Goal: Find contact information: Find contact information

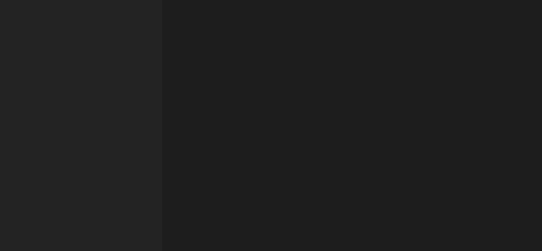
select select "Austin"
select select "Business and Civil Litigation"
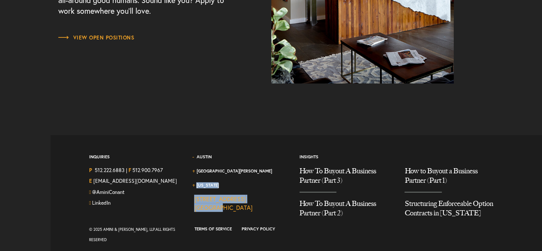
drag, startPoint x: 190, startPoint y: 203, endPoint x: 217, endPoint y: 204, distance: 26.6
click at [217, 204] on div "Austin [GEOGRAPHIC_DATA][PERSON_NAME] [US_STATE] [STREET_ADDRESS][GEOGRAPHIC_DA…" at bounding box center [240, 188] width 105 height 72
click at [189, 208] on div "Austin [GEOGRAPHIC_DATA][PERSON_NAME] [US_STATE] [STREET_ADDRESS][GEOGRAPHIC_DA…" at bounding box center [240, 188] width 105 height 72
drag, startPoint x: 185, startPoint y: 202, endPoint x: 217, endPoint y: 201, distance: 32.2
click at [217, 201] on div "Inquiries P 512.222.6883 | F 512.900.7967 E [EMAIL_ADDRESS][DOMAIN_NAME] @Amini…" at bounding box center [293, 188] width 421 height 72
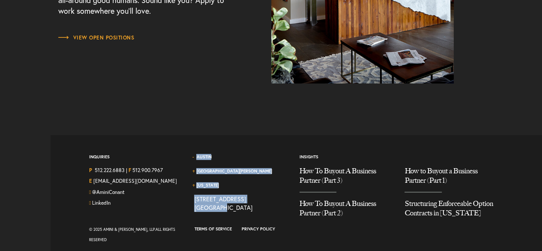
click at [240, 214] on div "Austin [GEOGRAPHIC_DATA][PERSON_NAME] [US_STATE] [STREET_ADDRESS][GEOGRAPHIC_DA…" at bounding box center [240, 188] width 105 height 72
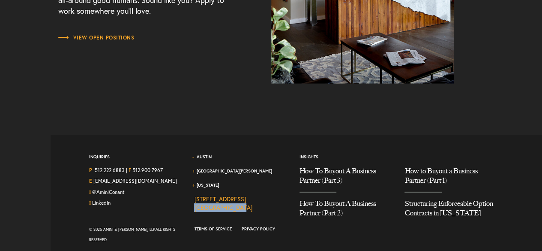
drag, startPoint x: 239, startPoint y: 201, endPoint x: 194, endPoint y: 201, distance: 45.4
click at [194, 201] on div "[STREET_ADDRESS]" at bounding box center [223, 203] width 58 height 17
copy link "[GEOGRAPHIC_DATA]"
